Goal: Information Seeking & Learning: Learn about a topic

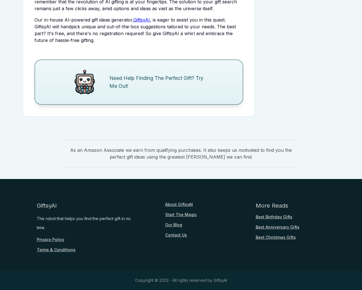
scroll to position [898, 0]
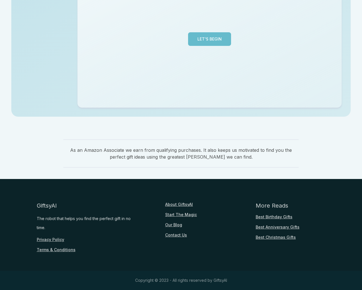
scroll to position [138, 0]
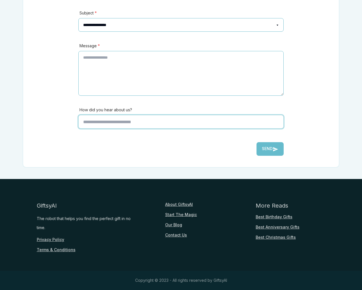
scroll to position [125, 0]
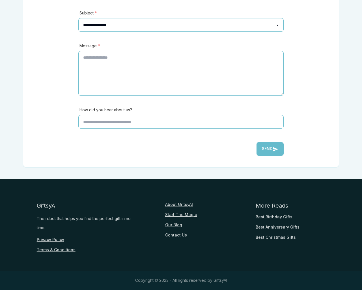
type input "*"
type textarea "**"
type input "**********"
type input "********"
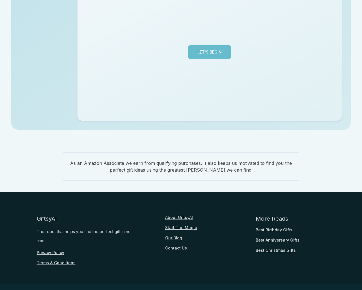
scroll to position [138, 0]
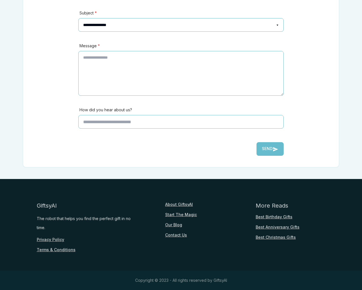
scroll to position [261, 0]
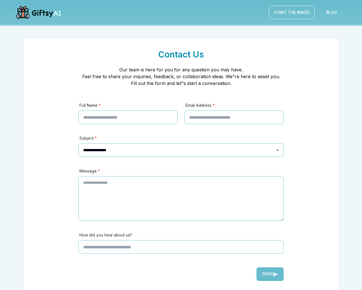
scroll to position [125, 0]
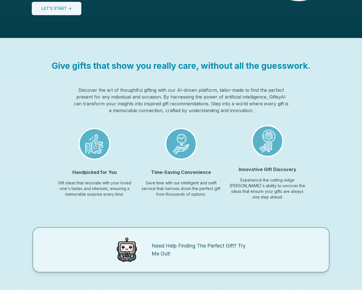
scroll to position [423, 0]
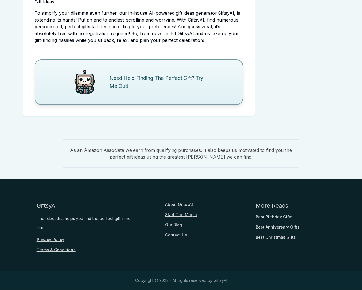
scroll to position [138, 0]
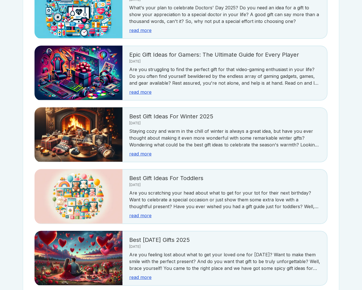
scroll to position [1005, 0]
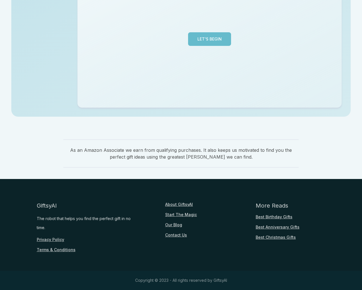
scroll to position [138, 0]
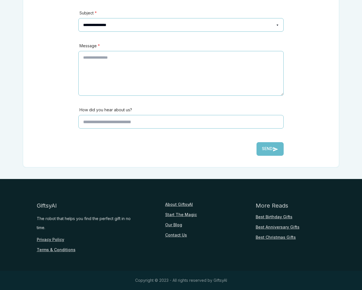
scroll to position [125, 0]
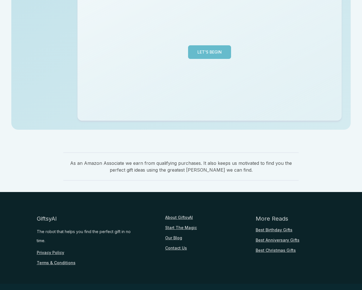
scroll to position [138, 0]
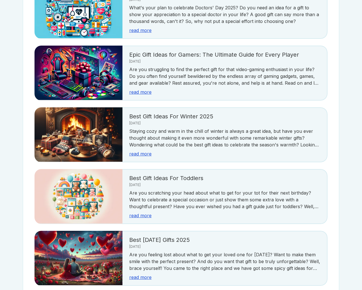
scroll to position [1005, 0]
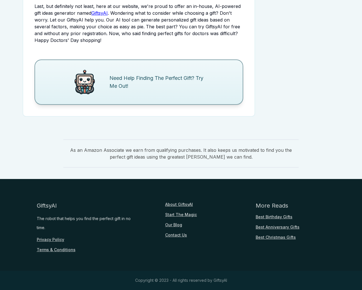
scroll to position [687, 0]
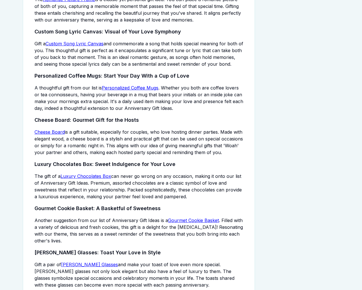
scroll to position [1526, 0]
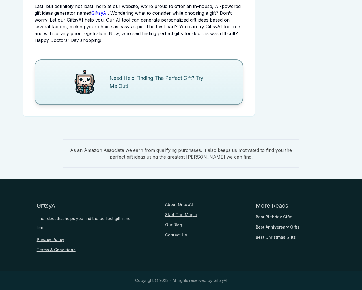
scroll to position [687, 0]
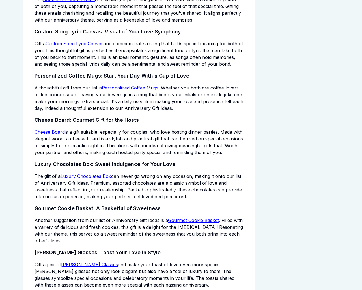
scroll to position [1526, 0]
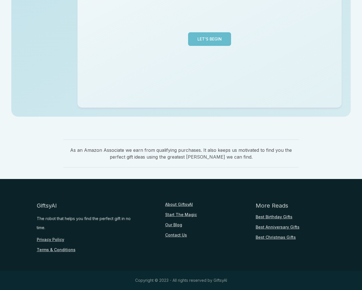
scroll to position [138, 0]
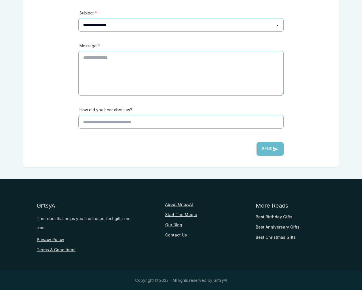
scroll to position [125, 0]
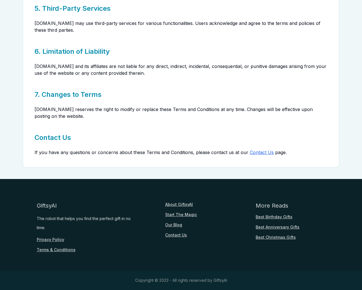
scroll to position [125, 0]
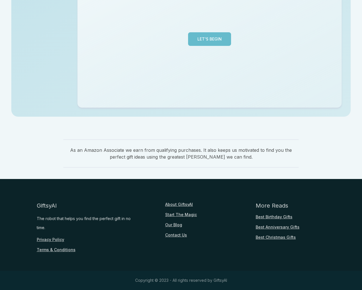
scroll to position [138, 0]
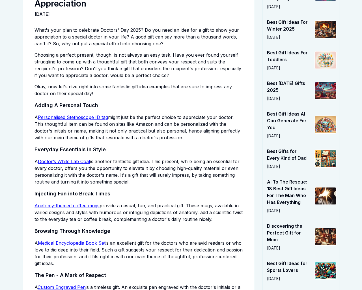
scroll to position [687, 0]
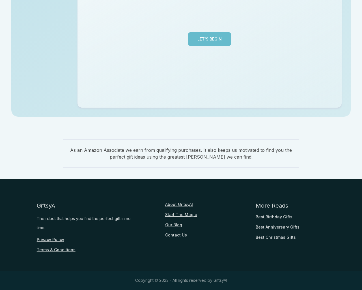
scroll to position [138, 0]
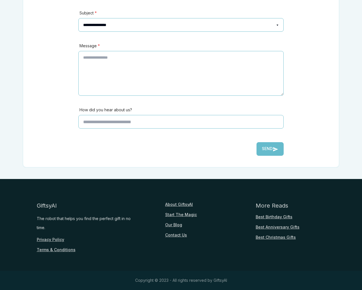
scroll to position [423, 0]
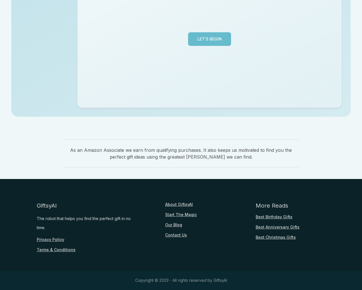
scroll to position [138, 0]
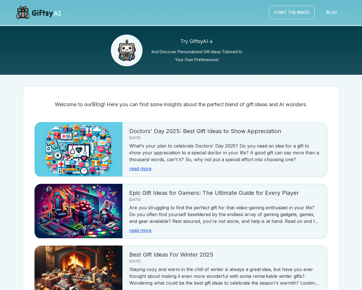
scroll to position [1005, 0]
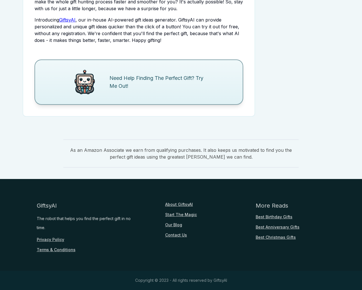
scroll to position [663, 0]
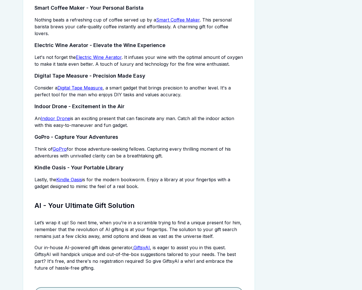
scroll to position [898, 0]
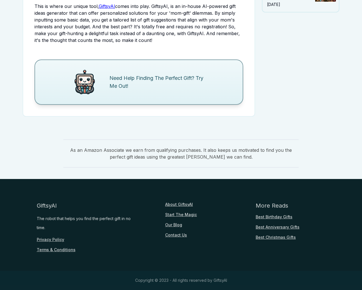
scroll to position [656, 0]
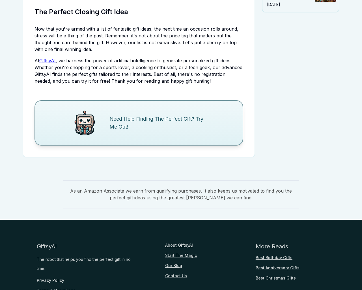
scroll to position [690, 0]
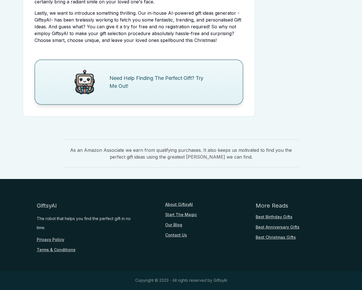
scroll to position [138, 0]
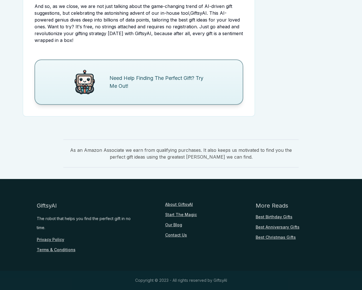
scroll to position [1441, 0]
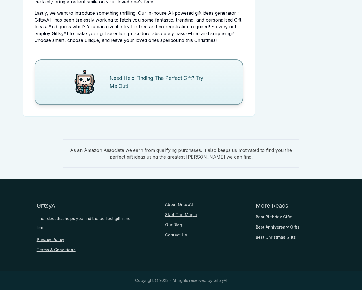
scroll to position [1186, 0]
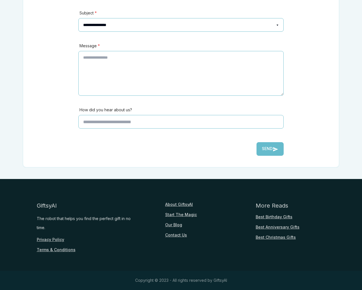
scroll to position [125, 0]
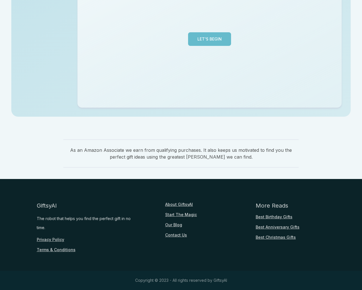
scroll to position [138, 0]
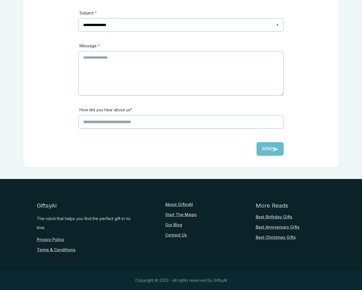
scroll to position [125, 0]
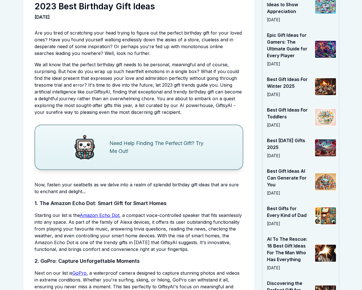
scroll to position [1441, 0]
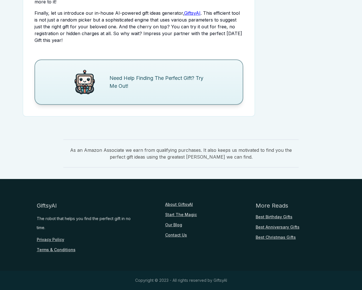
scroll to position [711, 0]
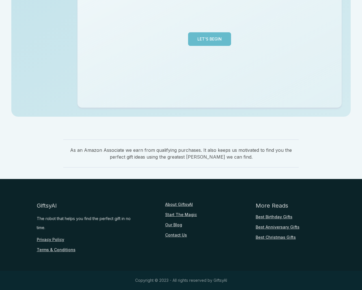
scroll to position [138, 0]
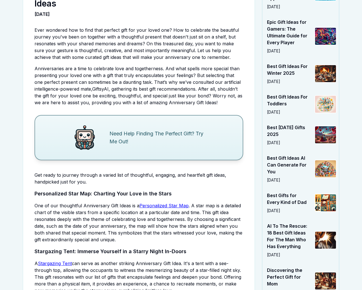
scroll to position [1526, 0]
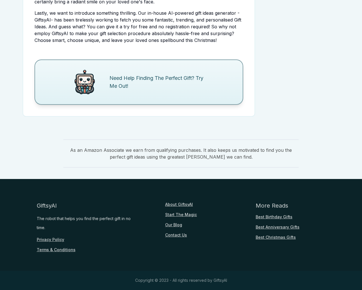
scroll to position [1186, 0]
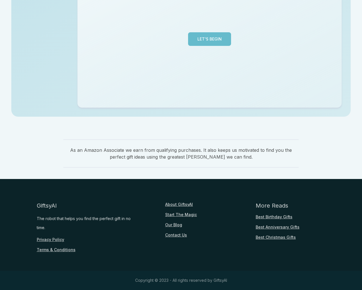
scroll to position [138, 0]
